Goal: Information Seeking & Learning: Learn about a topic

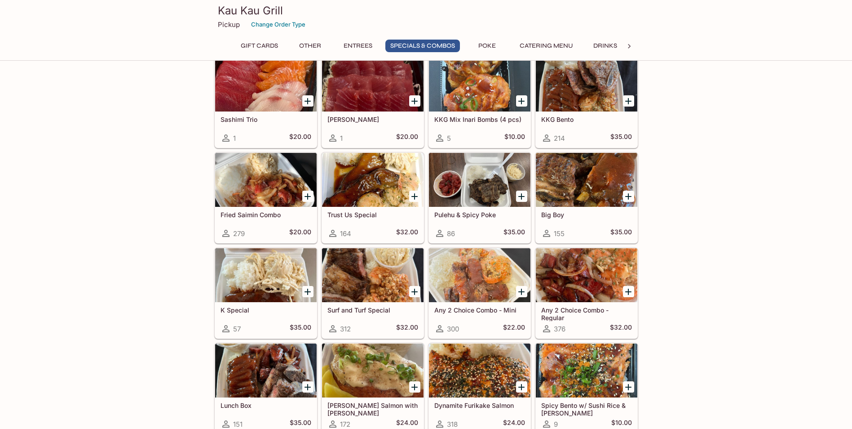
scroll to position [988, 0]
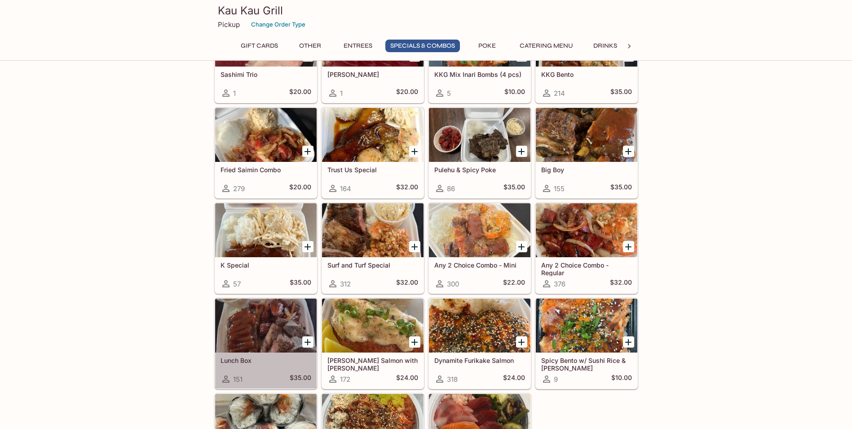
click at [235, 314] on div at bounding box center [266, 325] width 102 height 54
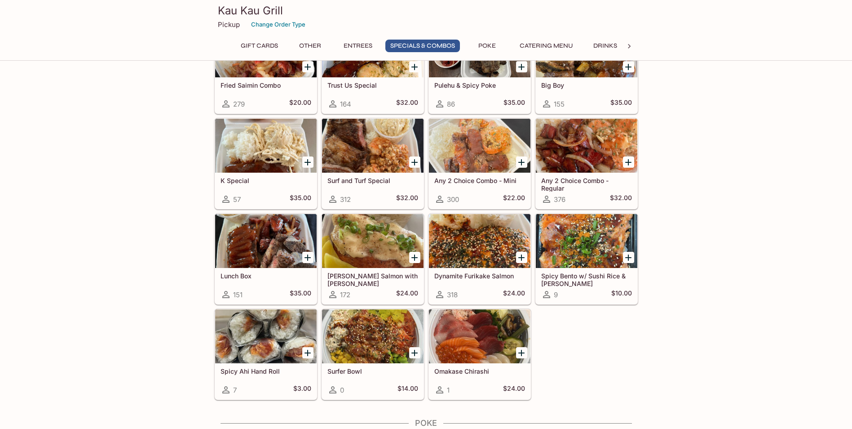
scroll to position [983, 0]
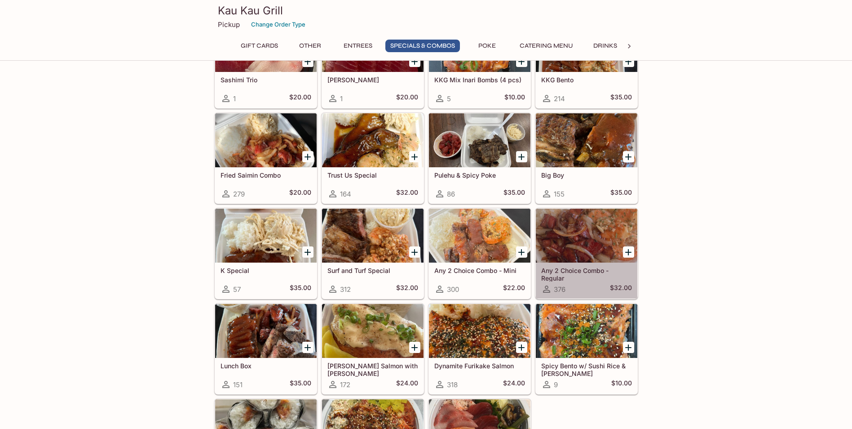
click at [579, 234] on div at bounding box center [587, 235] width 102 height 54
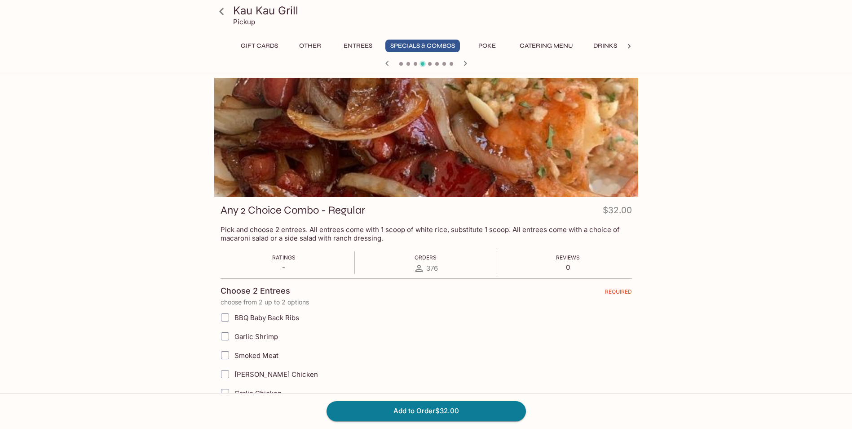
scroll to position [90, 0]
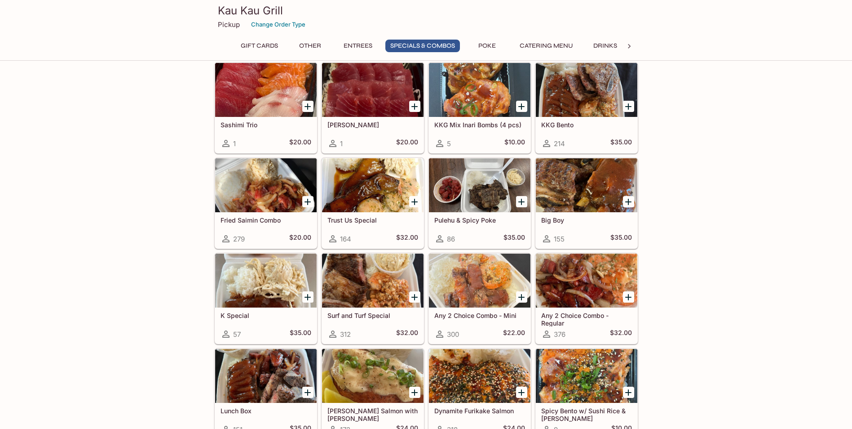
scroll to position [983, 0]
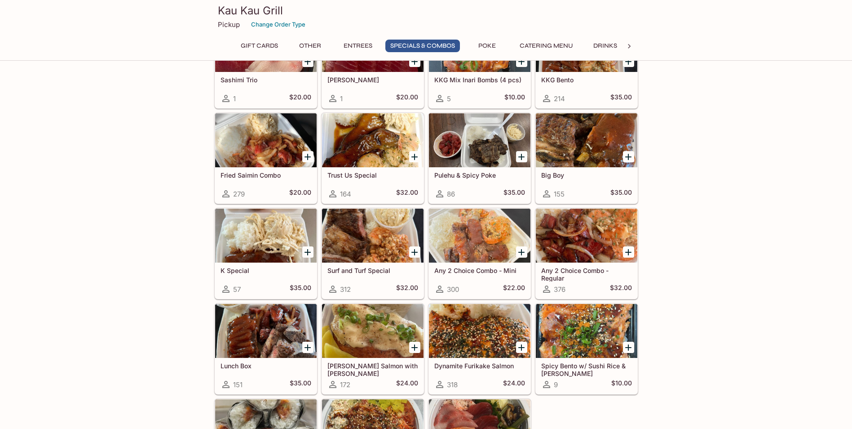
click at [614, 126] on div at bounding box center [587, 140] width 102 height 54
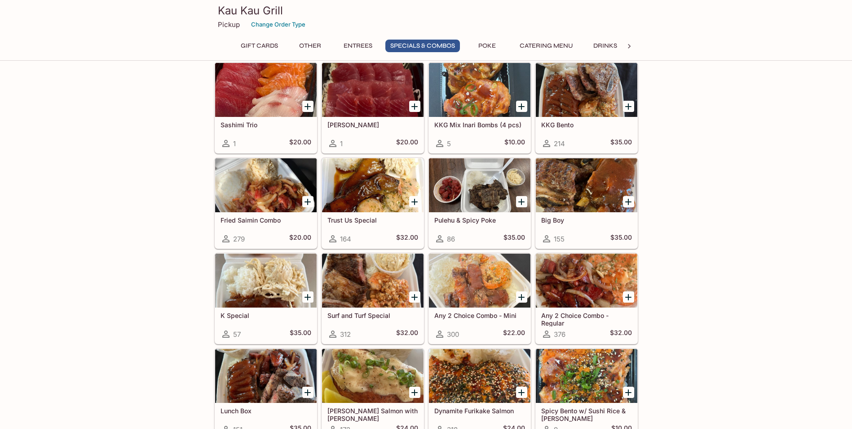
scroll to position [1118, 0]
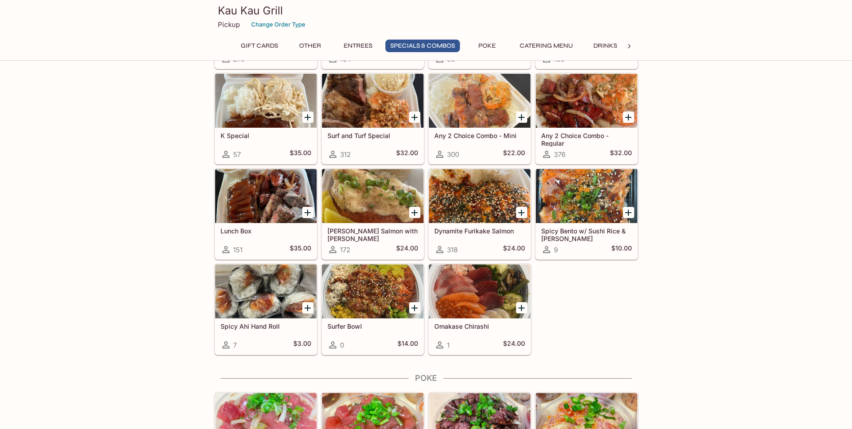
click at [266, 199] on div at bounding box center [266, 196] width 102 height 54
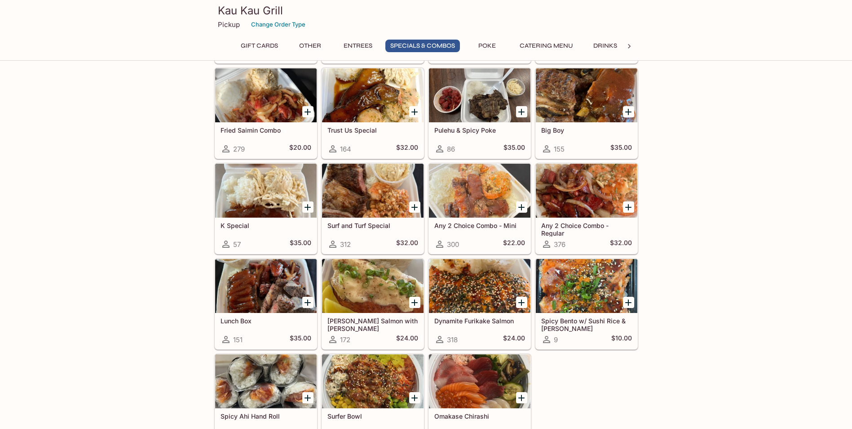
scroll to position [983, 0]
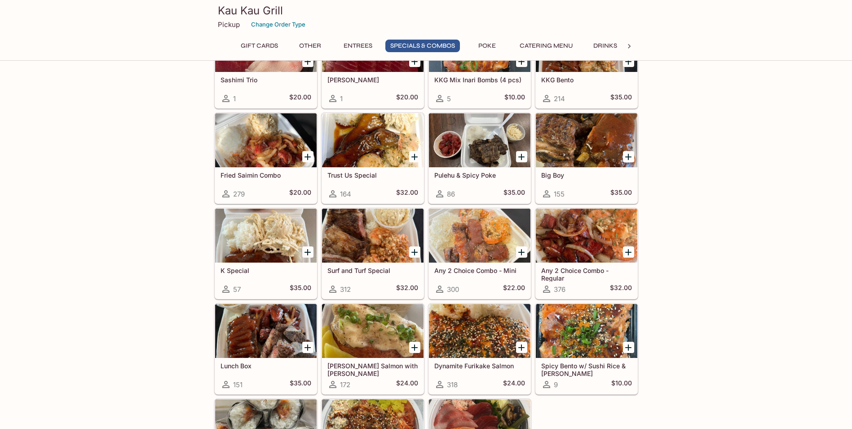
click at [345, 155] on div at bounding box center [373, 140] width 102 height 54
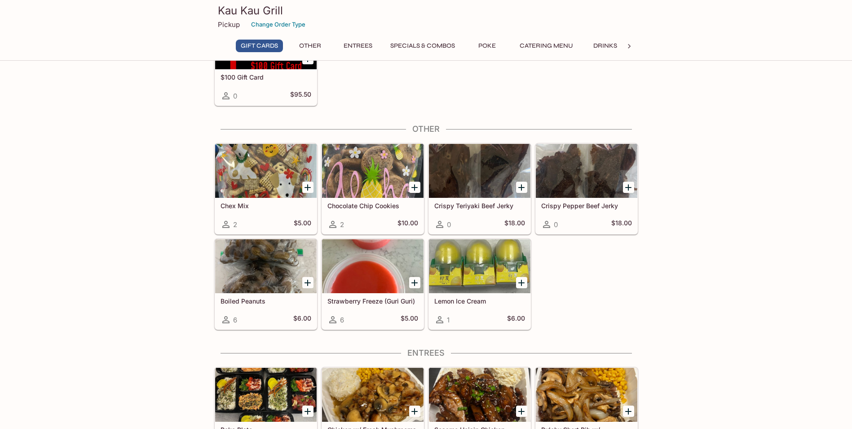
scroll to position [534, 0]
